Goal: Transaction & Acquisition: Purchase product/service

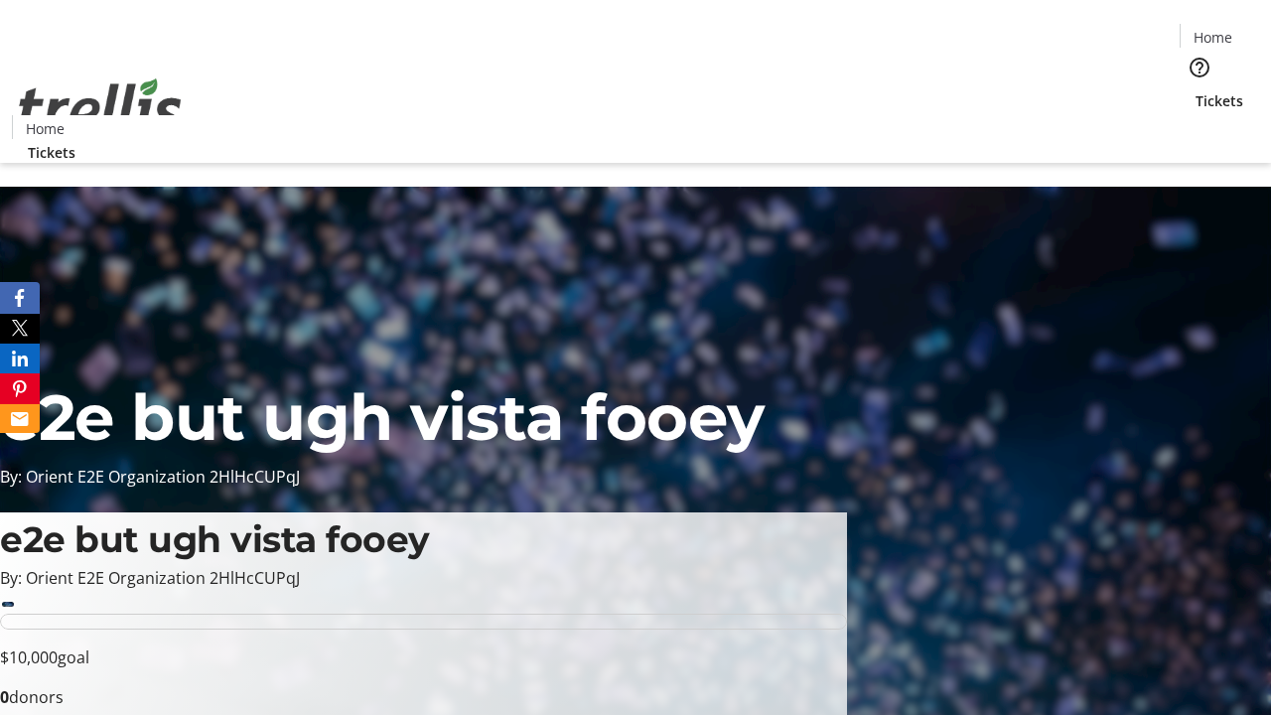
click at [1196, 90] on span "Tickets" at bounding box center [1220, 100] width 48 height 21
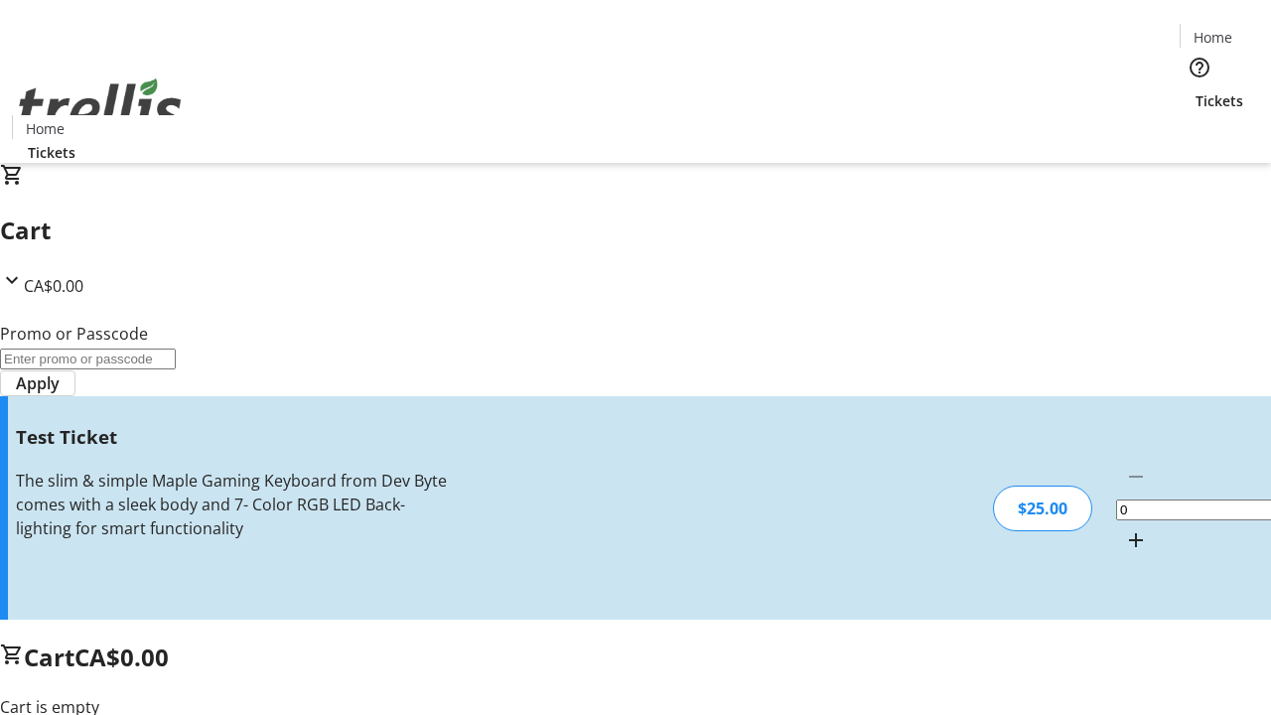
click at [1124, 528] on mat-icon "Increment by one" at bounding box center [1136, 540] width 24 height 24
type input "1"
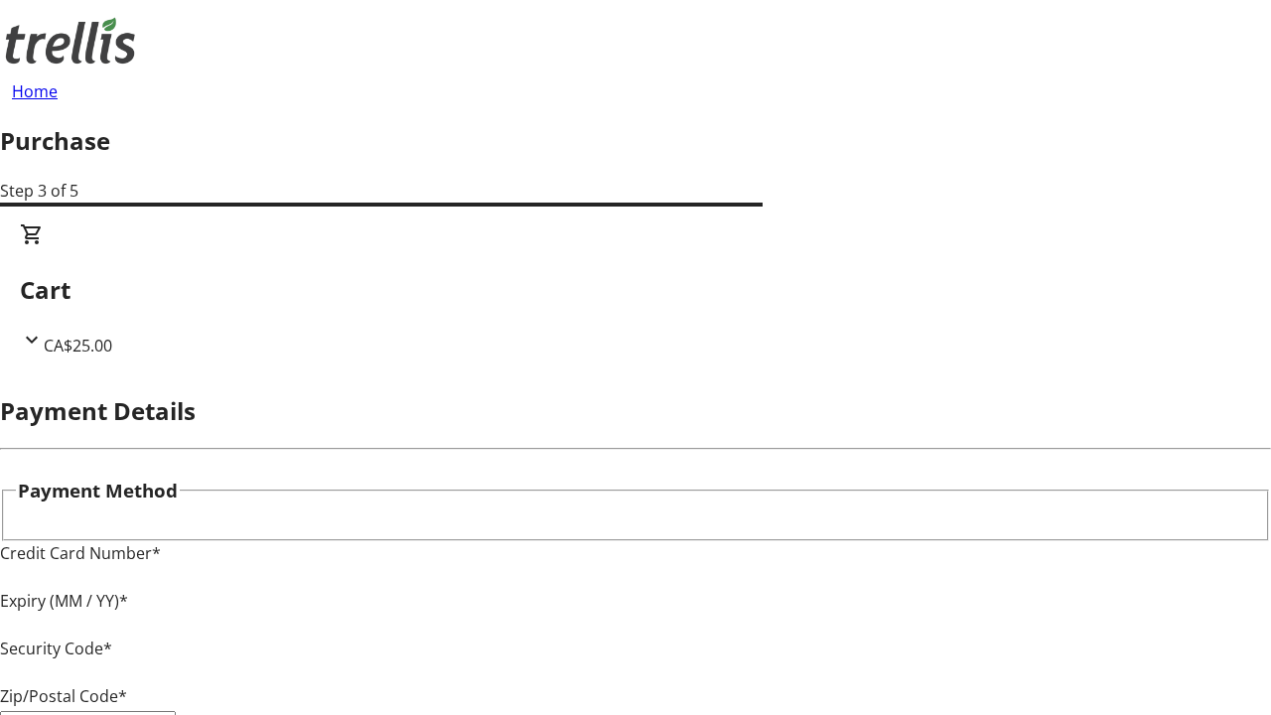
type input "V1Y 0C2"
